Goal: Transaction & Acquisition: Purchase product/service

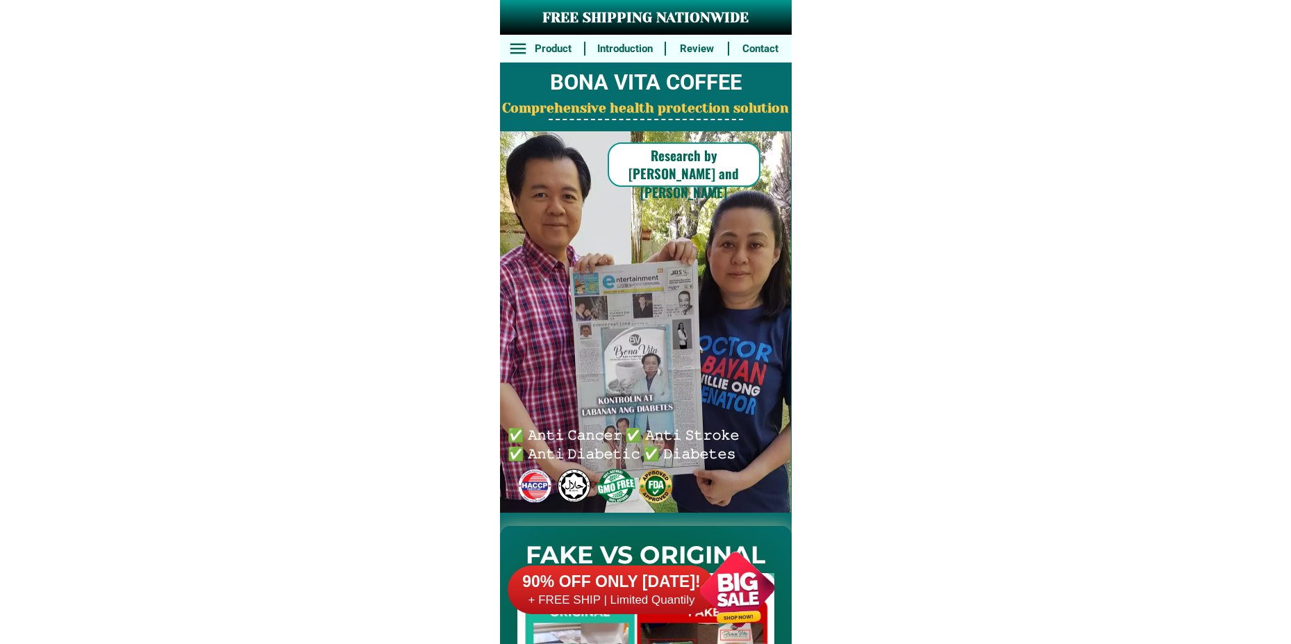
scroll to position [10211, 0]
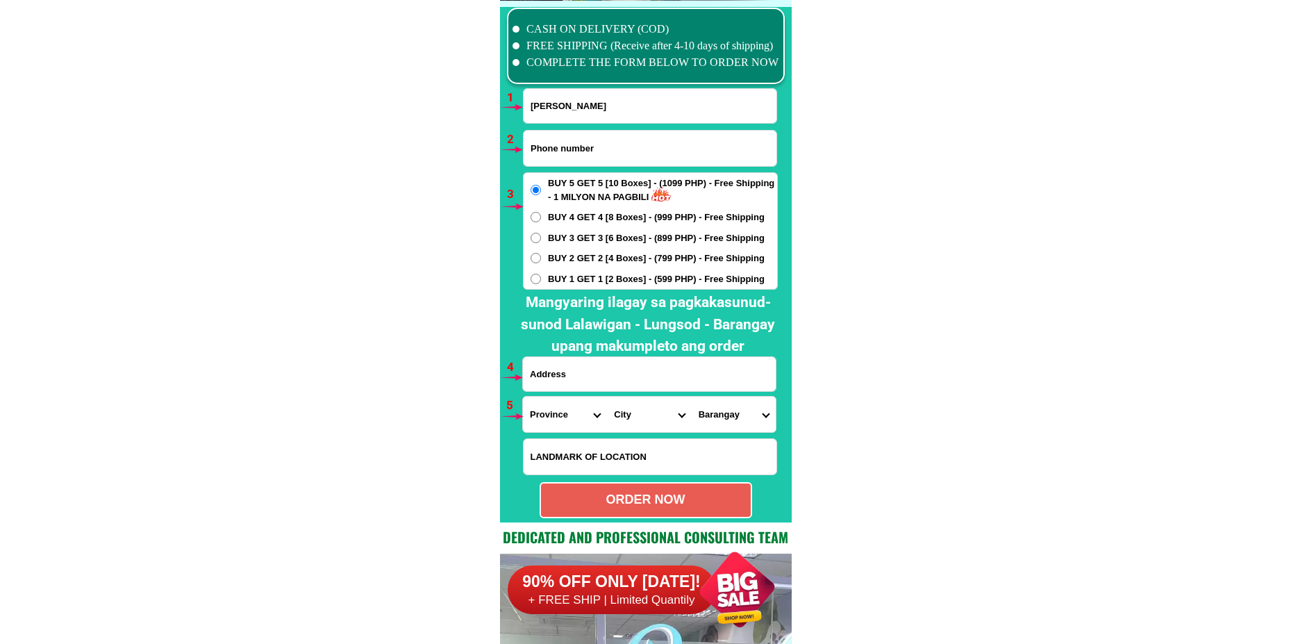
type input "[PERSON_NAME]"
click at [558, 131] on input "Input phone_number" at bounding box center [650, 148] width 253 height 35
paste input "09679069366"
type input "09679069366"
click at [564, 249] on div "BUY 5 GET 5 [10 Boxes] - (1099 PHP) - Free Shipping - 1 MILYON NA PAGBILI BUY 4…" at bounding box center [650, 230] width 255 height 117
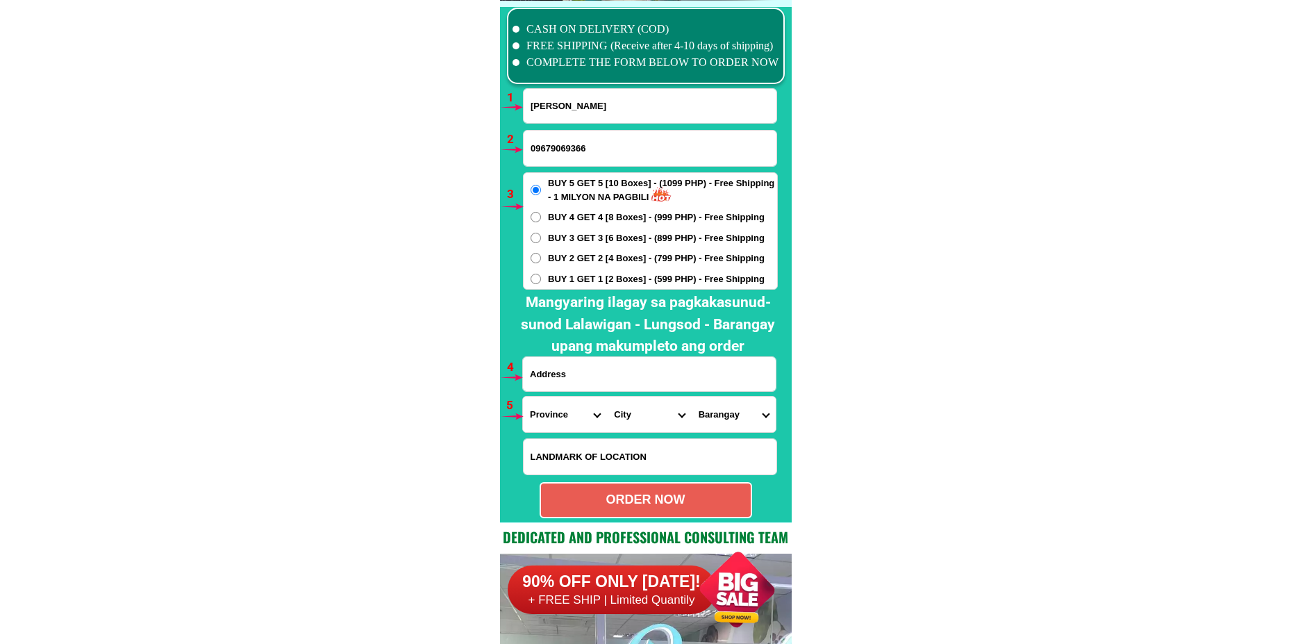
click at [564, 258] on span "BUY 2 GET 2 [4 Boxes] - (799 PHP) - Free Shipping" at bounding box center [656, 258] width 217 height 14
click at [541, 258] on input "BUY 2 GET 2 [4 Boxes] - (799 PHP) - Free Shipping" at bounding box center [535, 258] width 10 height 10
radio input "true"
click at [619, 370] on input "Input address" at bounding box center [649, 374] width 253 height 34
paste input "purok 4 capoyuan barbaza antique [GEOGRAPHIC_DATA]"
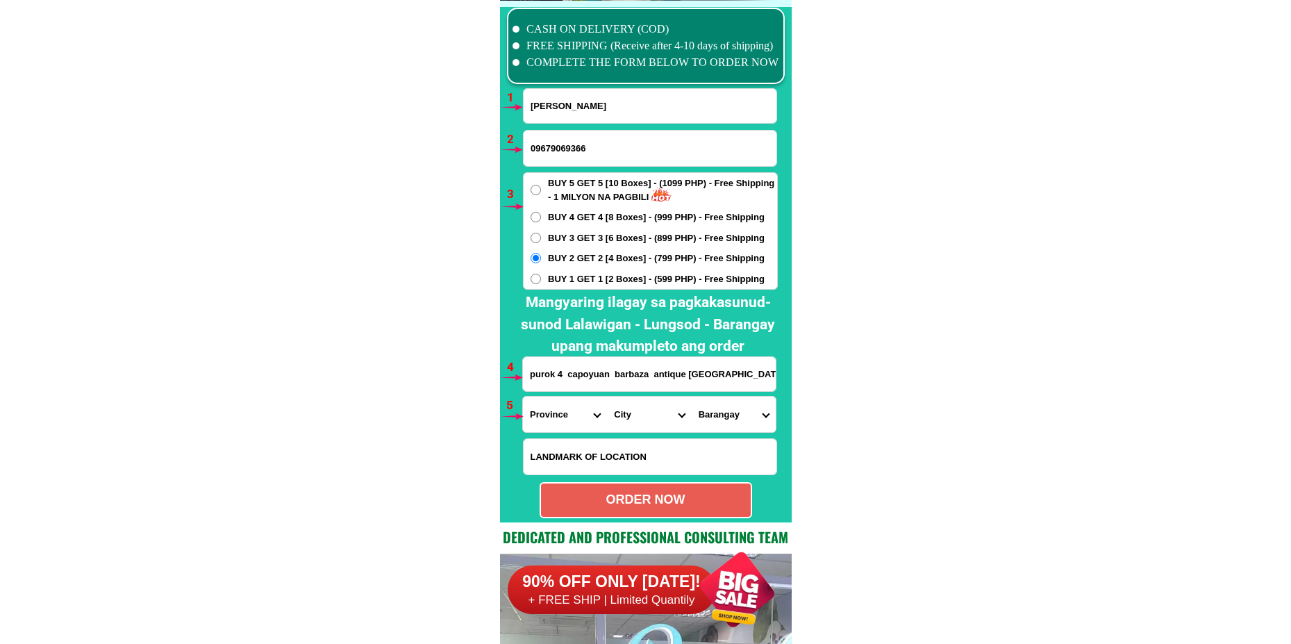
type input "purok 4 capoyuan barbaza antique [GEOGRAPHIC_DATA]"
click at [553, 426] on select "Province [GEOGRAPHIC_DATA] [GEOGRAPHIC_DATA] [GEOGRAPHIC_DATA] [GEOGRAPHIC_DATA…" at bounding box center [565, 413] width 84 height 35
select select "63_278"
click at [523, 396] on select "Province [GEOGRAPHIC_DATA] [GEOGRAPHIC_DATA] [GEOGRAPHIC_DATA] [GEOGRAPHIC_DATA…" at bounding box center [565, 413] width 84 height 35
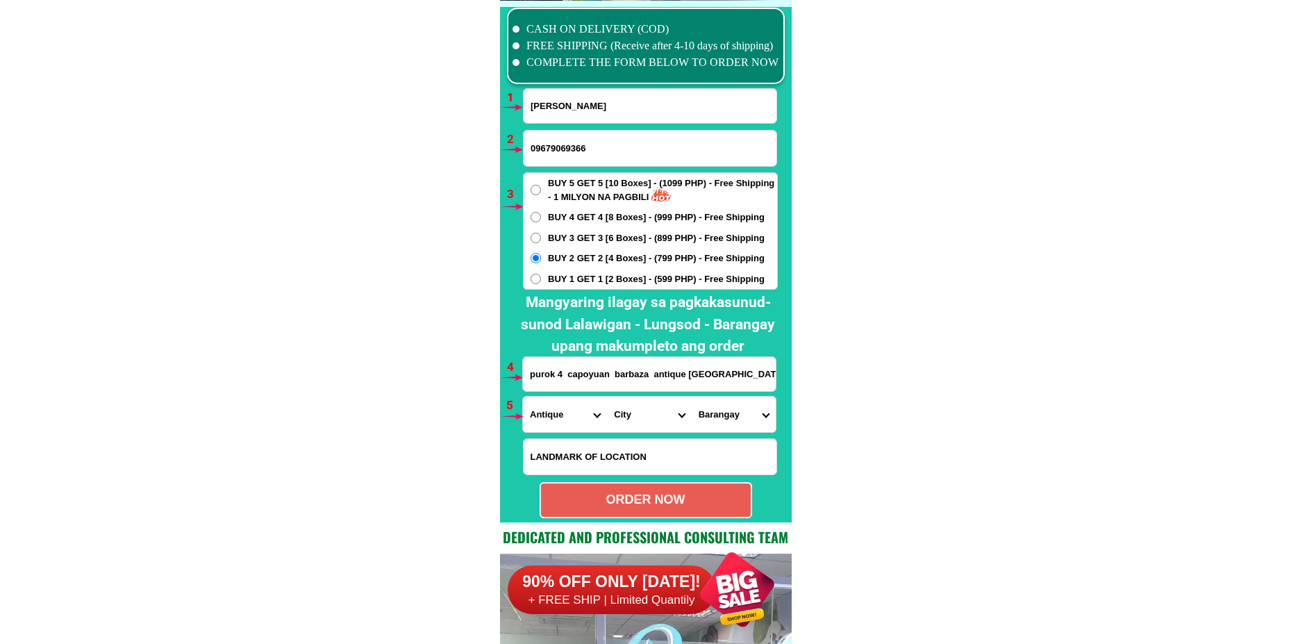
click at [636, 415] on select "City Anini-y Antique-libertad Antique-san-[PERSON_NAME] Antique-san-[PERSON_NAM…" at bounding box center [649, 413] width 84 height 35
select select "63_2783498"
click at [607, 396] on select "City Anini-y Antique-libertad Antique-san-[PERSON_NAME] Antique-san-[PERSON_NAM…" at bounding box center [649, 413] width 84 height 35
click at [726, 407] on select "Barangay Baghari Bahuyan [PERSON_NAME]-a Binangbang Binangbang centro [GEOGRAPH…" at bounding box center [734, 413] width 84 height 35
select select "63_27834981271"
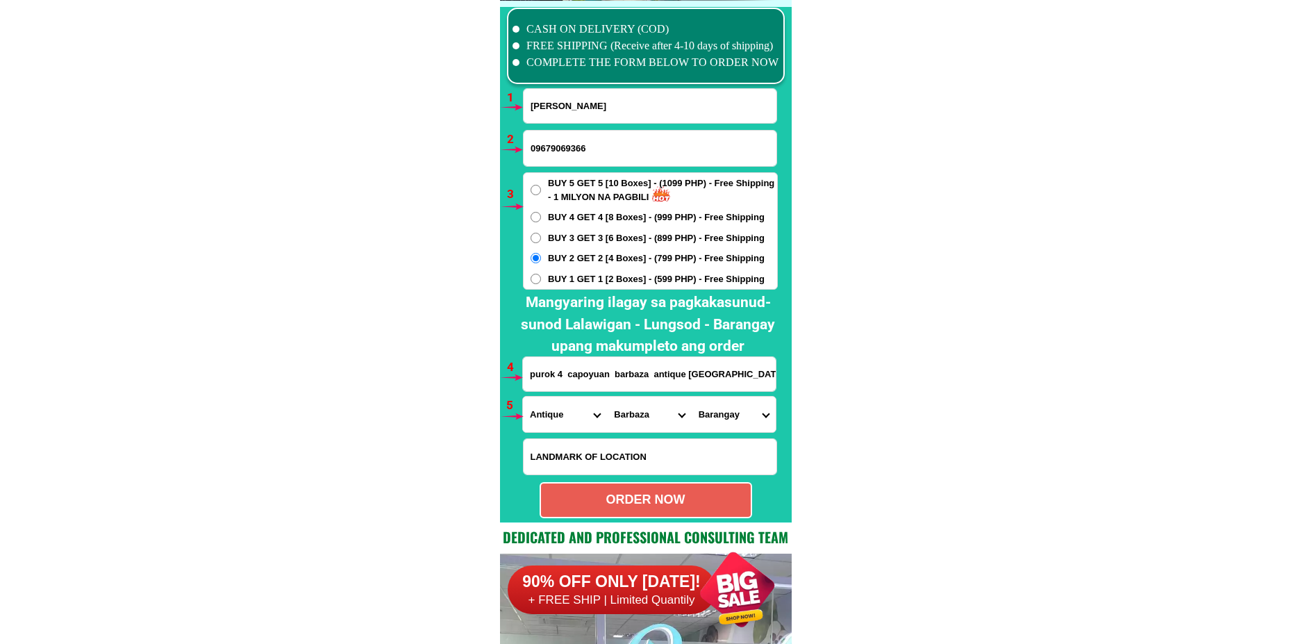
click at [692, 396] on select "Barangay Baghari Bahuyan [PERSON_NAME]-a Binangbang Binangbang centro [GEOGRAPH…" at bounding box center [734, 413] width 84 height 35
click at [640, 487] on div "ORDER NOW" at bounding box center [645, 500] width 212 height 36
type input "09679069366"
radio input "true"
